Goal: Information Seeking & Learning: Learn about a topic

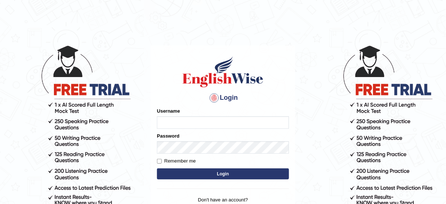
type input "Hitesh13_1"
click at [206, 172] on button "Login" at bounding box center [223, 173] width 132 height 11
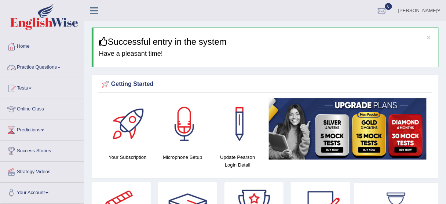
click at [59, 66] on link "Practice Questions" at bounding box center [42, 66] width 84 height 18
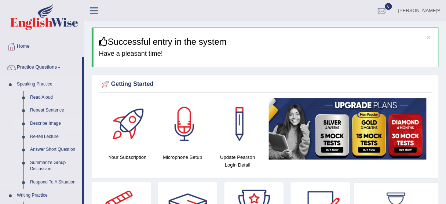
click at [45, 123] on link "Describe Image" at bounding box center [54, 123] width 55 height 13
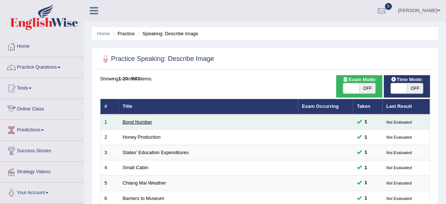
click at [145, 120] on link "Bond Number" at bounding box center [137, 122] width 29 height 6
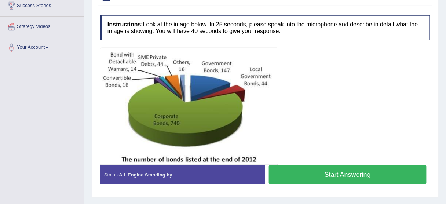
scroll to position [148, 0]
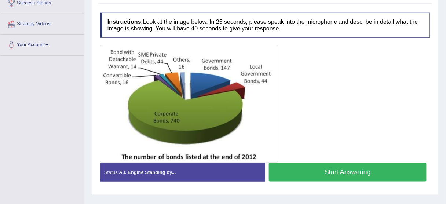
click at [285, 170] on button "Start Answering" at bounding box center [348, 172] width 158 height 19
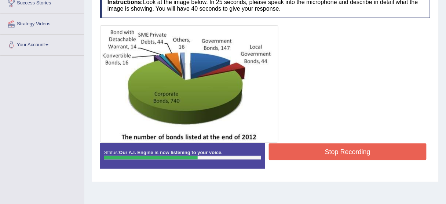
click at [276, 150] on button "Stop Recording" at bounding box center [348, 151] width 158 height 17
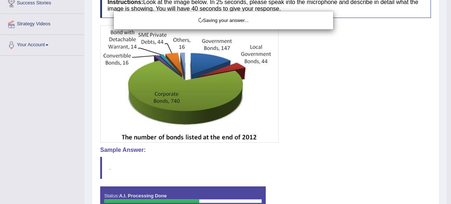
click at [230, 148] on div "Saving your answer..." at bounding box center [225, 102] width 451 height 204
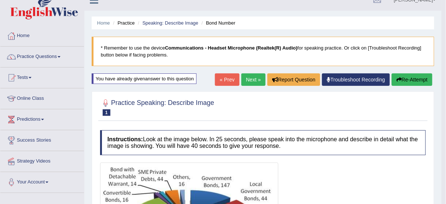
scroll to position [0, 0]
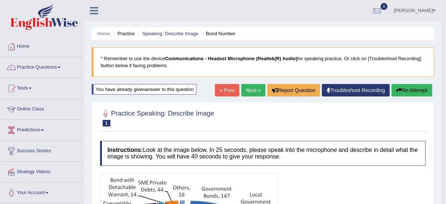
click at [410, 88] on button "Re-Attempt" at bounding box center [412, 90] width 41 height 12
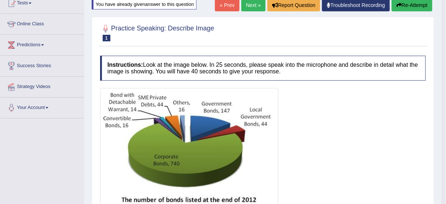
scroll to position [71, 0]
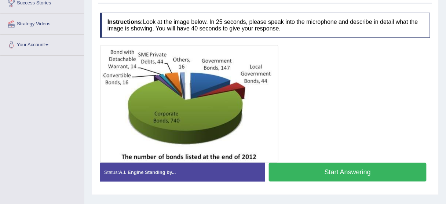
scroll to position [149, 0]
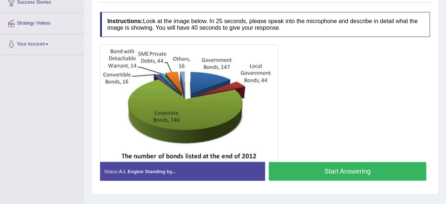
click at [309, 172] on button "Start Answering" at bounding box center [348, 171] width 158 height 19
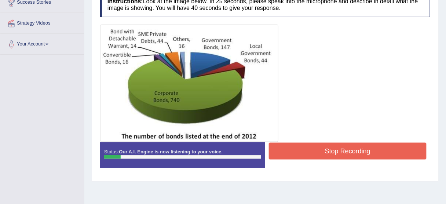
click at [335, 145] on button "Stop Recording" at bounding box center [348, 151] width 158 height 17
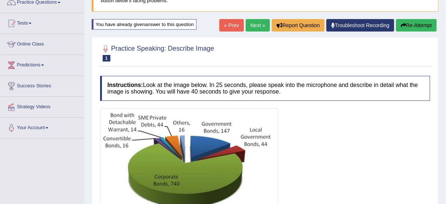
scroll to position [57, 0]
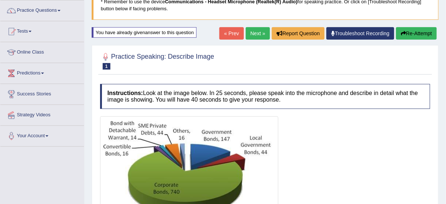
click at [417, 31] on button "Re-Attempt" at bounding box center [416, 33] width 41 height 12
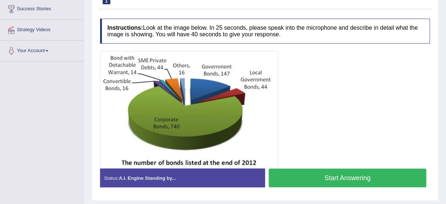
scroll to position [142, 0]
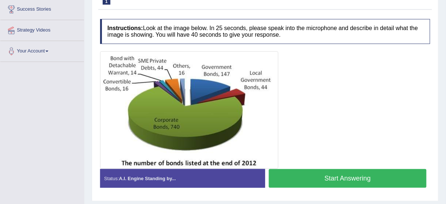
click at [296, 184] on button "Start Answering" at bounding box center [348, 178] width 158 height 19
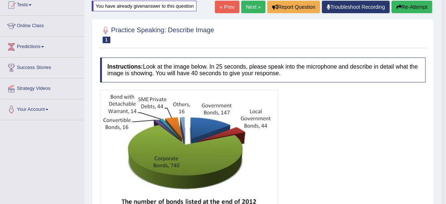
scroll to position [83, 0]
click at [416, 10] on button "Re-Attempt" at bounding box center [412, 7] width 41 height 12
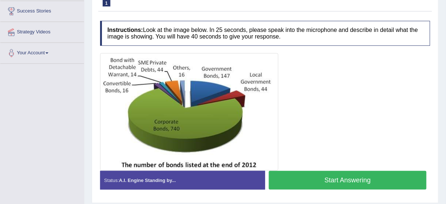
scroll to position [140, 0]
click at [305, 183] on button "Start Answering" at bounding box center [348, 180] width 158 height 19
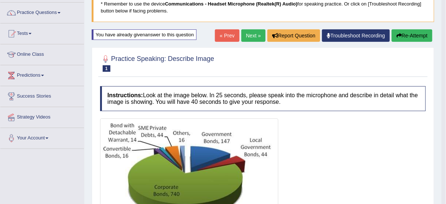
scroll to position [55, 0]
click at [406, 36] on button "Re-Attempt" at bounding box center [412, 35] width 41 height 12
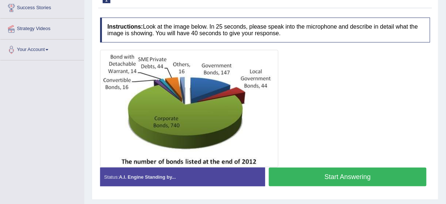
scroll to position [143, 0]
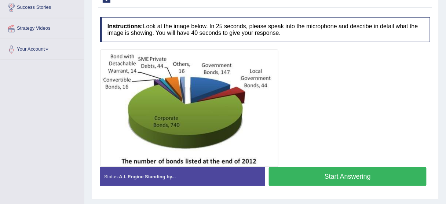
click at [371, 177] on button "Start Answering" at bounding box center [348, 176] width 158 height 19
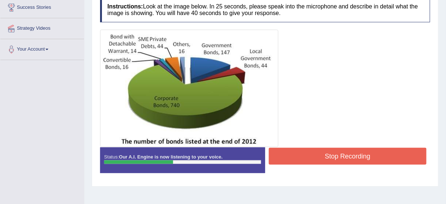
click at [354, 155] on button "Stop Recording" at bounding box center [348, 156] width 158 height 17
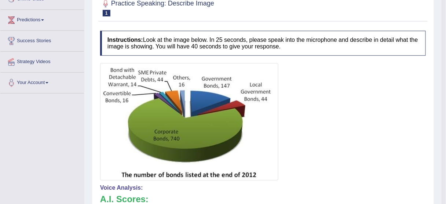
scroll to position [0, 0]
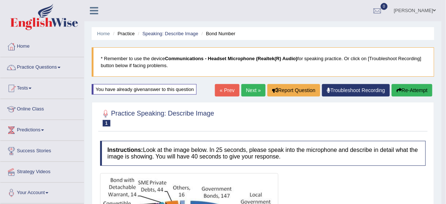
click at [390, 89] on div "« Prev Next » Report Question Troubleshoot Recording Re-Attempt" at bounding box center [324, 91] width 219 height 14
click at [406, 90] on button "Re-Attempt" at bounding box center [412, 90] width 41 height 12
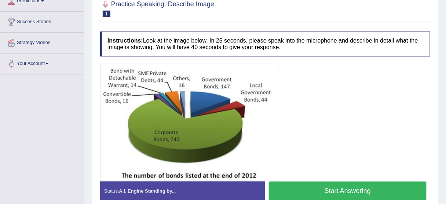
scroll to position [129, 0]
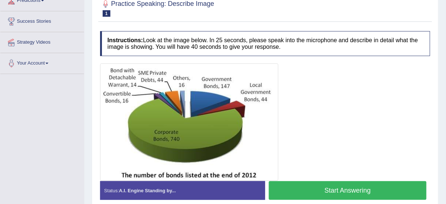
click at [322, 192] on button "Start Answering" at bounding box center [348, 190] width 158 height 19
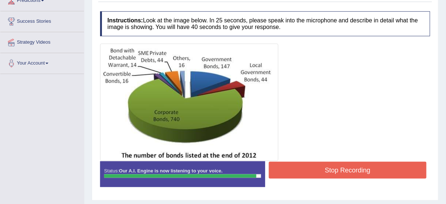
click at [309, 177] on button "Stop Recording" at bounding box center [348, 170] width 158 height 17
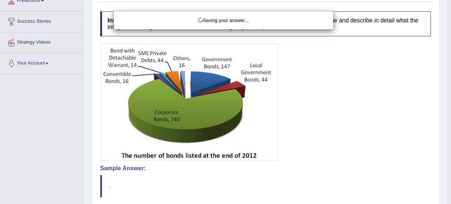
click at [309, 177] on div "Saving your answer..." at bounding box center [225, 102] width 451 height 204
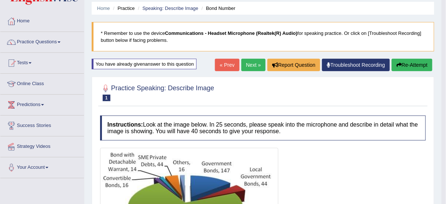
scroll to position [19, 0]
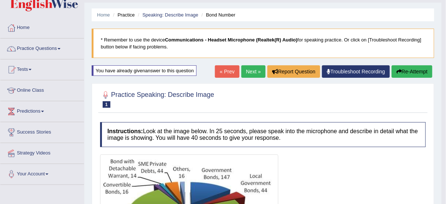
click at [254, 73] on link "Next »" at bounding box center [253, 71] width 24 height 12
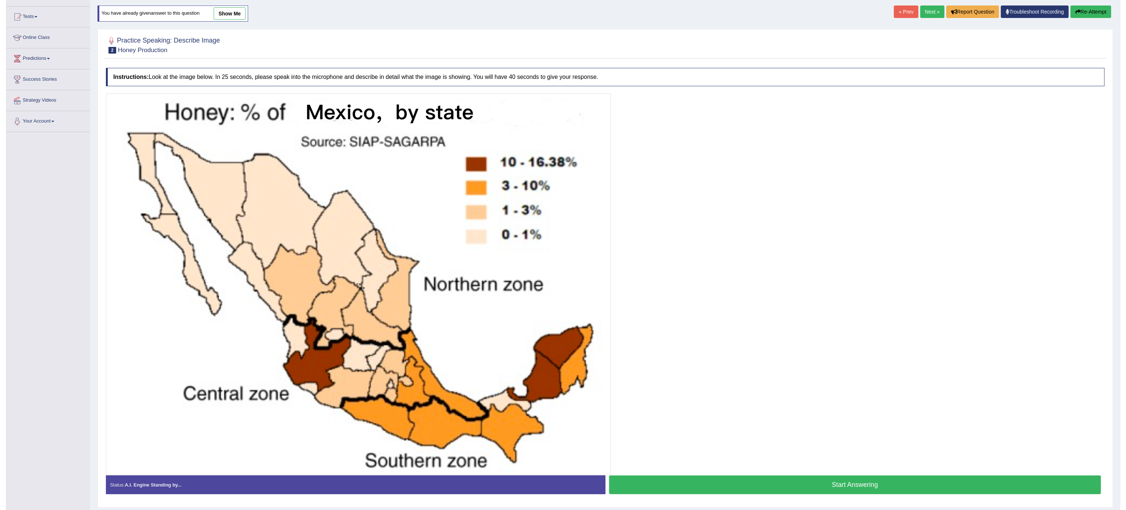
scroll to position [74, 0]
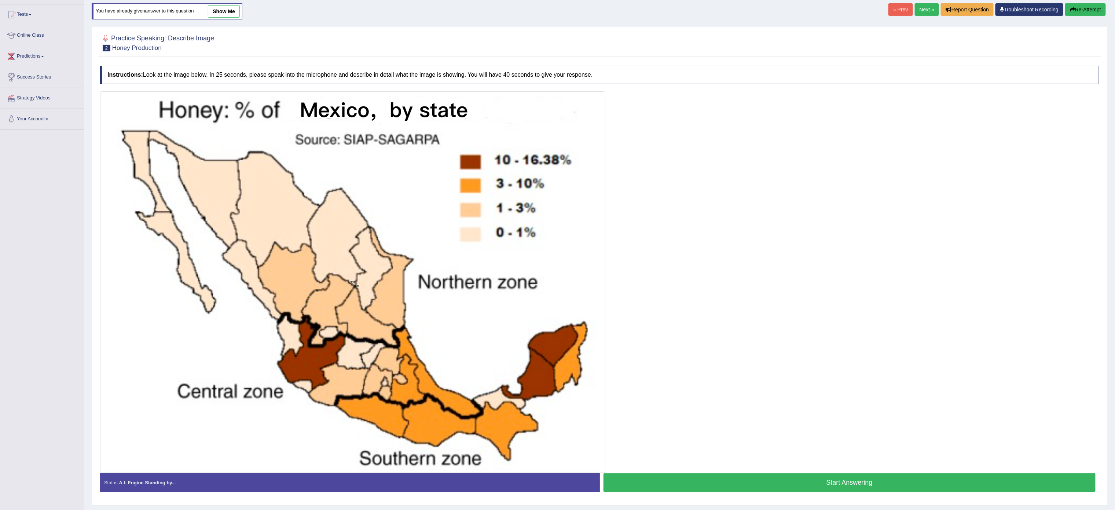
click at [446, 204] on button "Start Answering" at bounding box center [850, 482] width 492 height 19
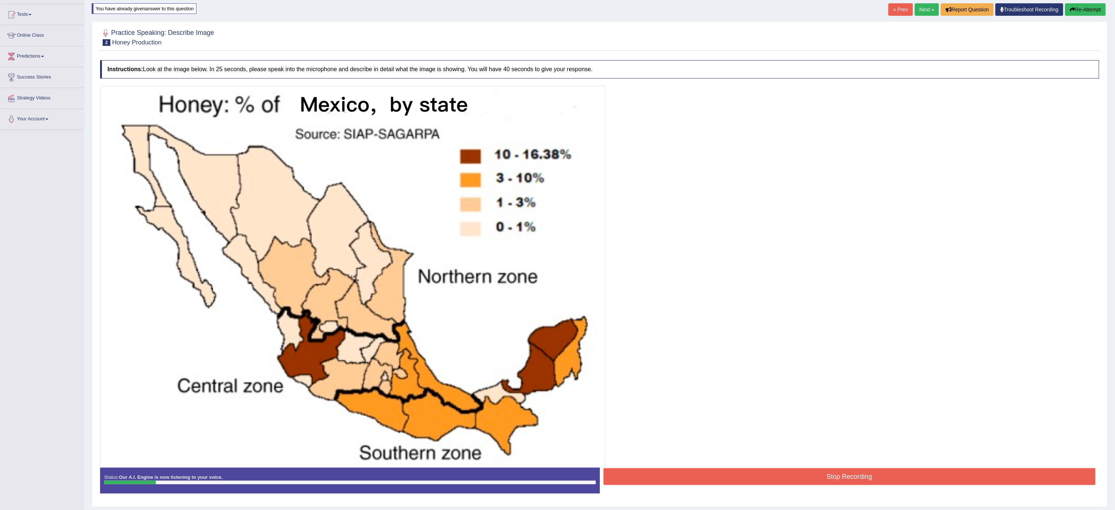
click at [446, 204] on button "Stop Recording" at bounding box center [850, 476] width 492 height 17
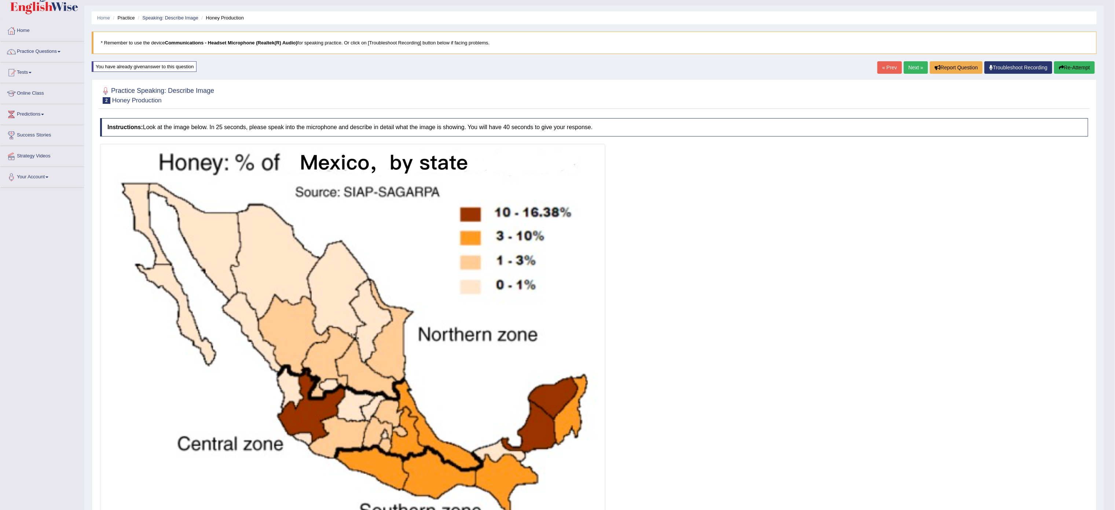
scroll to position [0, 0]
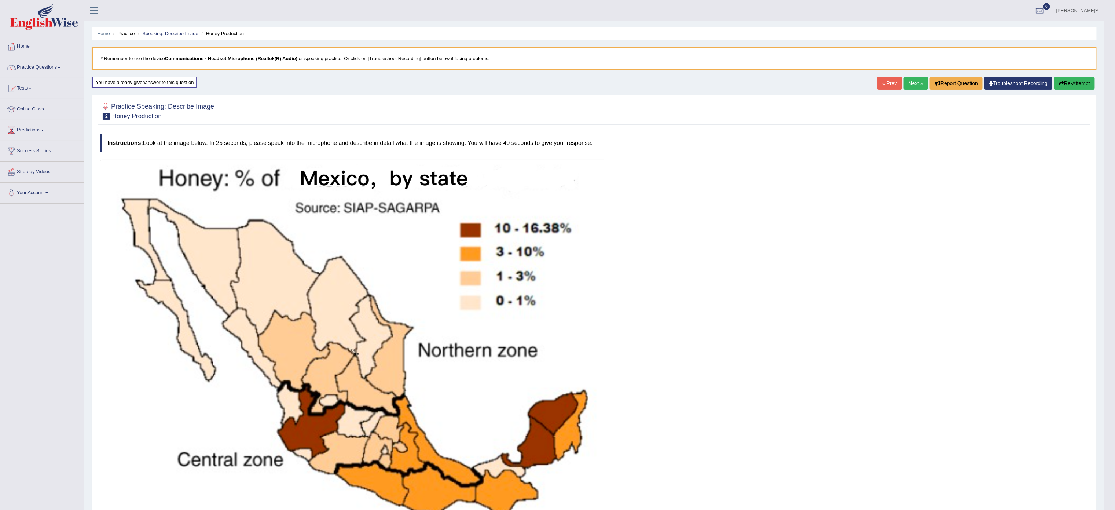
click at [446, 92] on div "Home Practice Speaking: Describe Image Honey Production * Remember to use the d…" at bounding box center [594, 367] width 1020 height 734
click at [446, 85] on button "Re-Attempt" at bounding box center [1074, 83] width 41 height 12
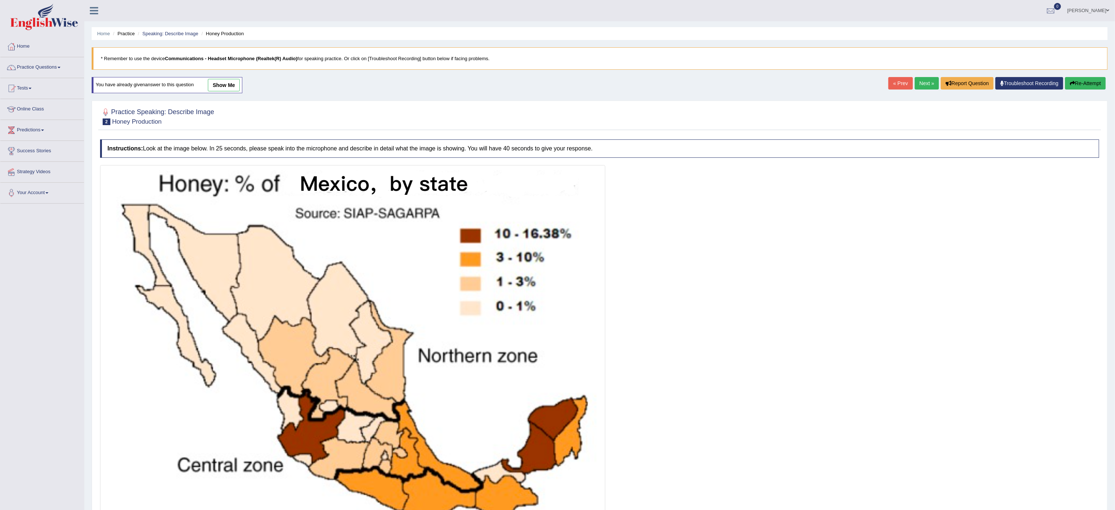
scroll to position [97, 0]
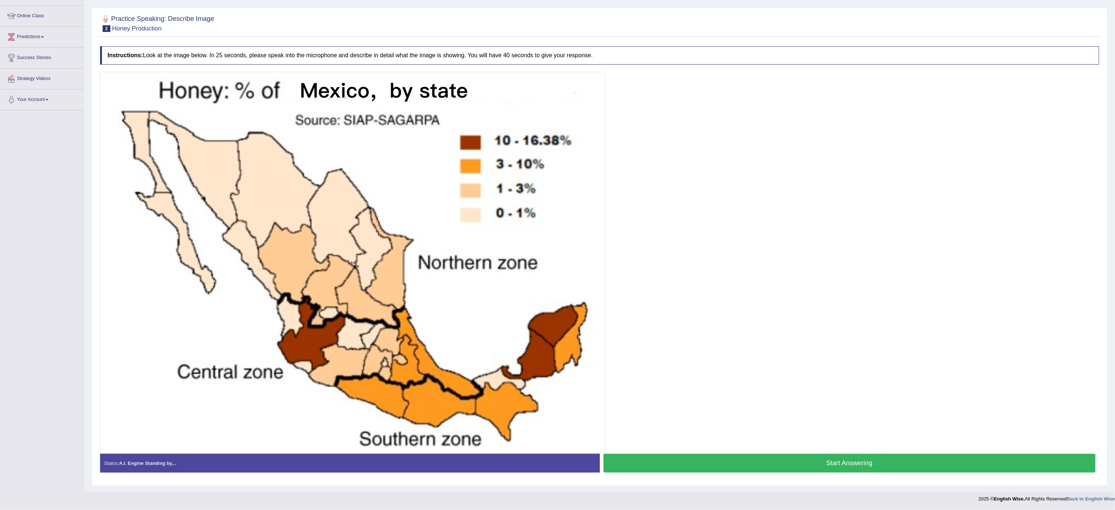
click at [720, 466] on button "Start Answering" at bounding box center [850, 463] width 492 height 19
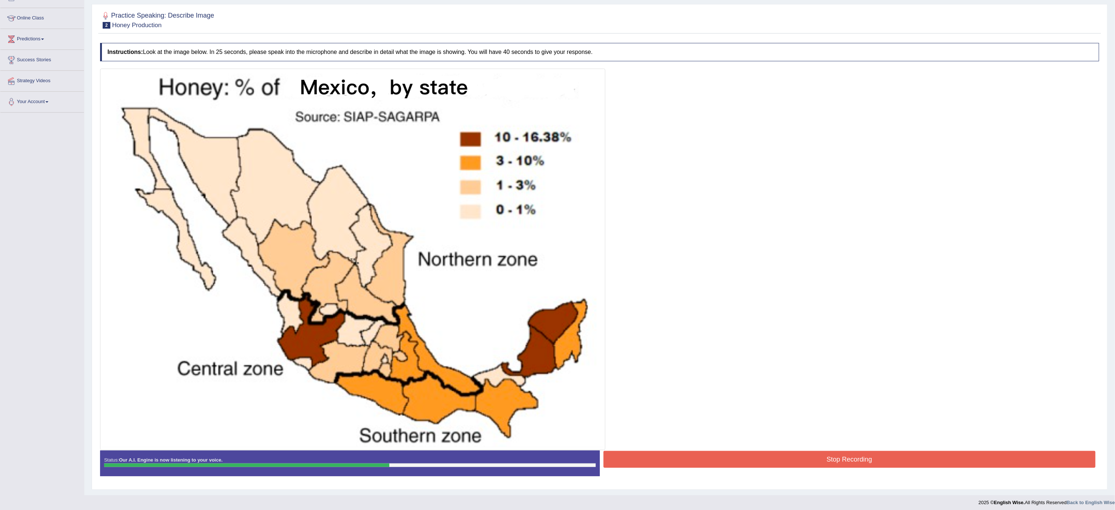
click at [720, 466] on button "Stop Recording" at bounding box center [850, 459] width 492 height 17
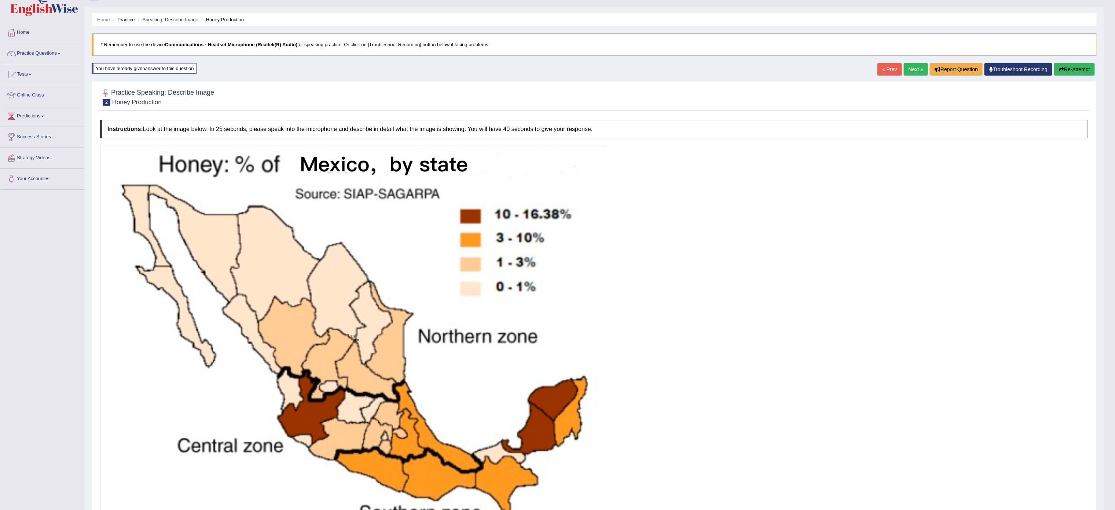
scroll to position [0, 0]
